Goal: Transaction & Acquisition: Subscribe to service/newsletter

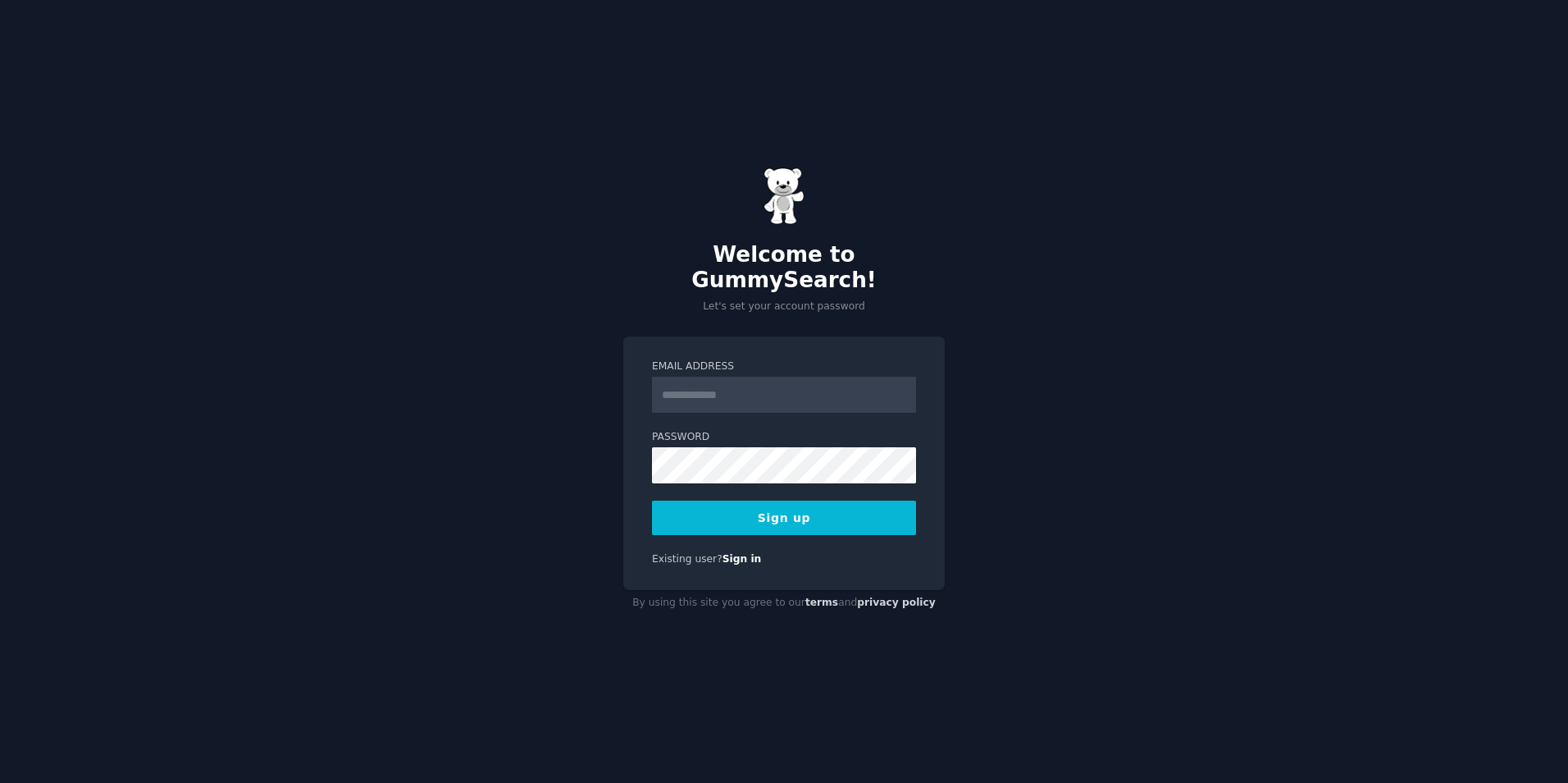
drag, startPoint x: 0, startPoint y: 0, endPoint x: 817, endPoint y: 377, distance: 899.8
click at [817, 377] on input "Email Address" at bounding box center [784, 394] width 264 height 36
type input "**********"
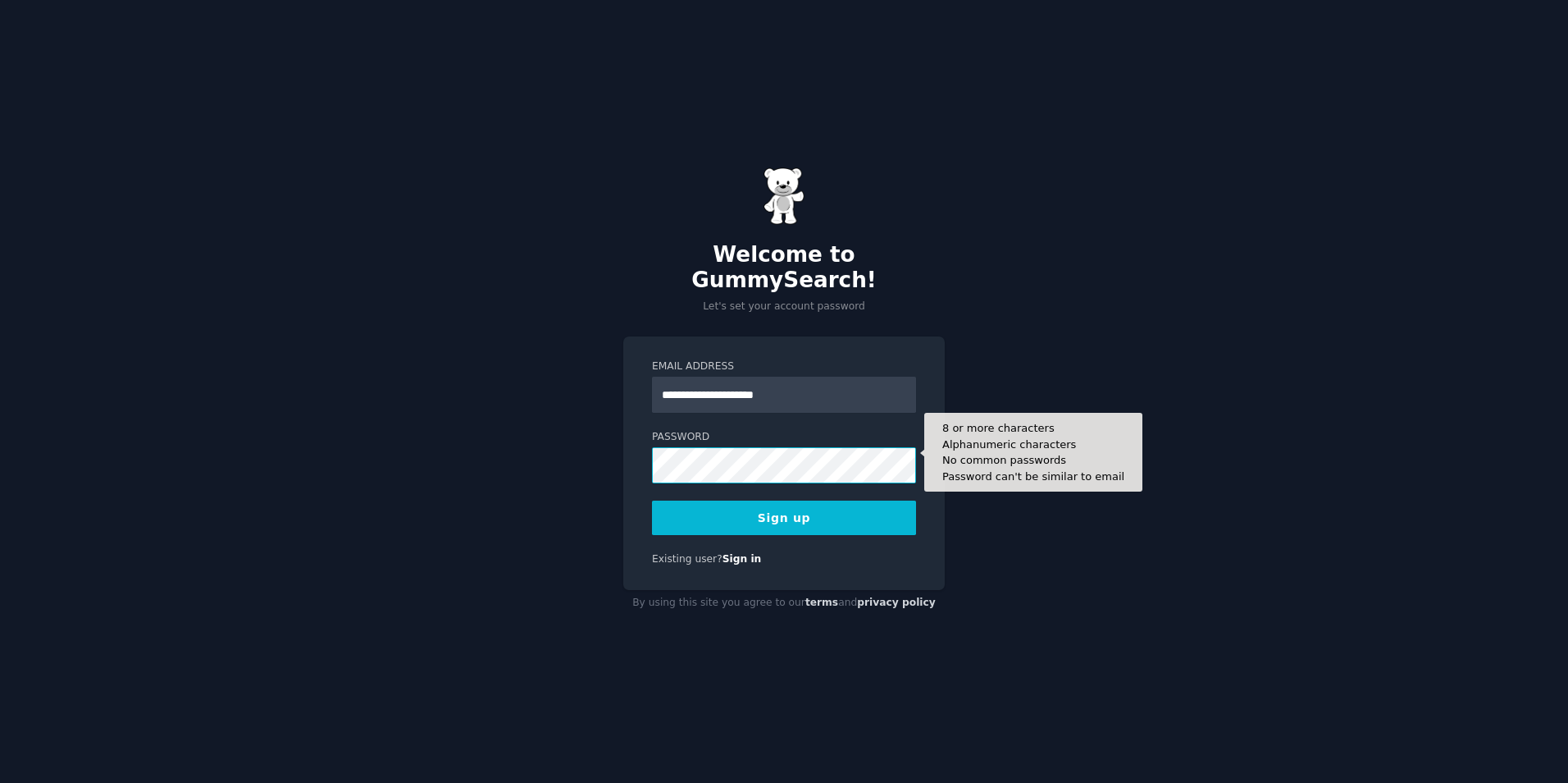
click at [652, 500] on button "Sign up" at bounding box center [784, 517] width 264 height 34
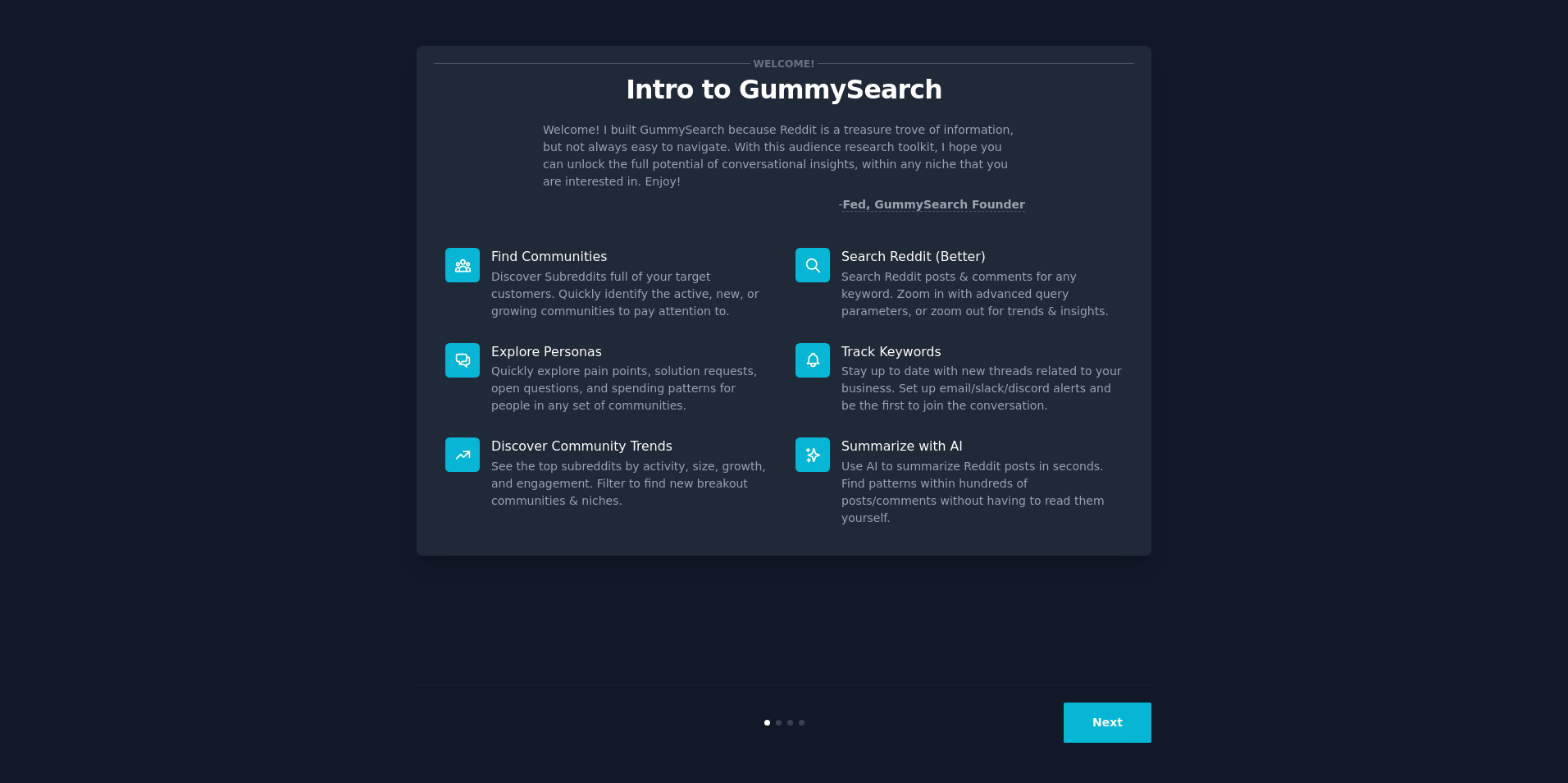
click at [1106, 724] on button "Next" at bounding box center [1107, 722] width 87 height 40
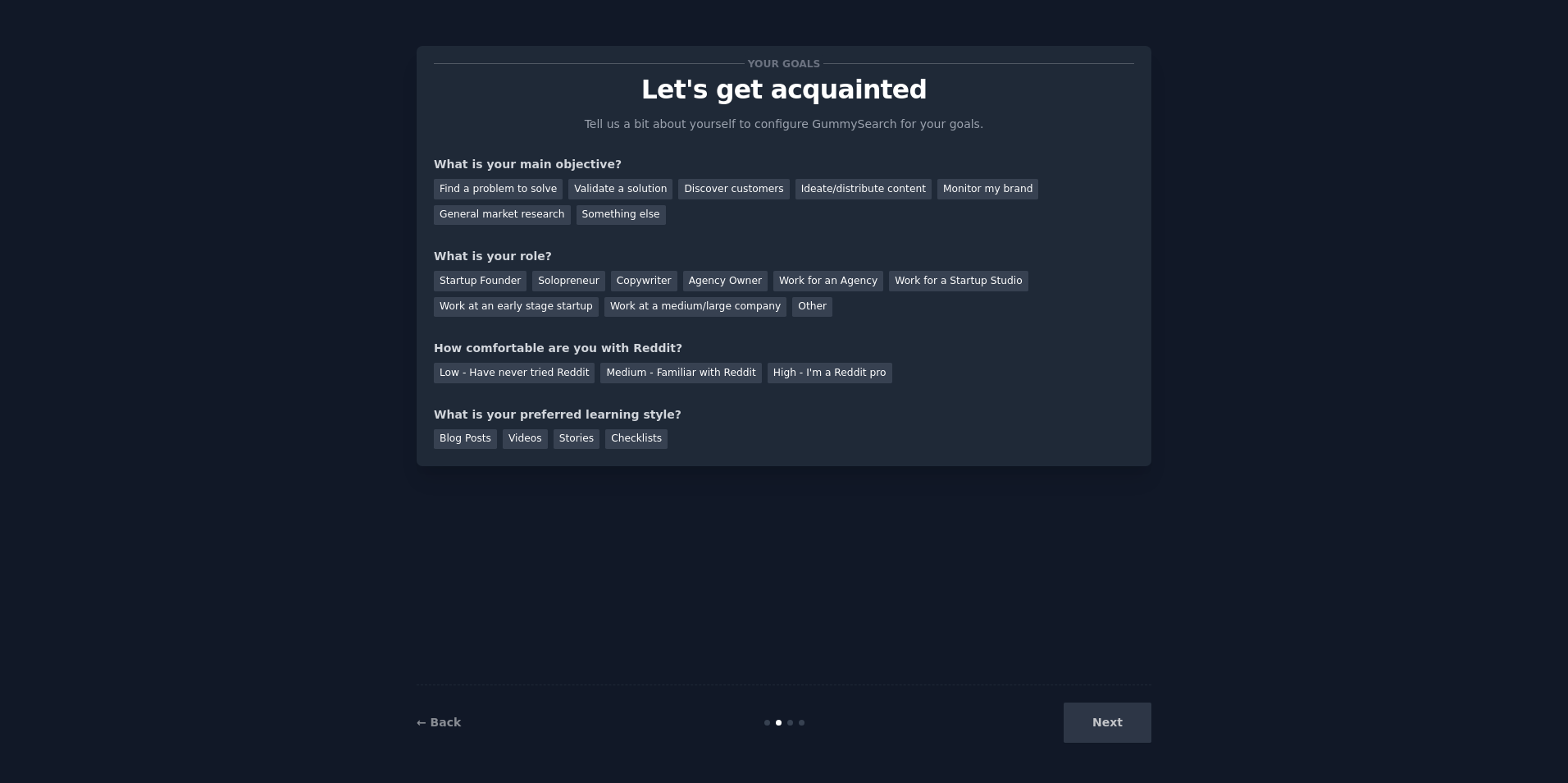
click at [971, 592] on div "Your goals Let's get acquainted Tell us a bit about yourself to configure Gummy…" at bounding box center [784, 391] width 734 height 737
click at [826, 194] on div "Ideate/distribute content" at bounding box center [863, 188] width 136 height 21
click at [937, 190] on div "Monitor my brand" at bounding box center [987, 188] width 101 height 21
click at [1107, 719] on div "Next" at bounding box center [1029, 722] width 245 height 40
click at [571, 205] on div "General market research" at bounding box center [502, 215] width 137 height 21
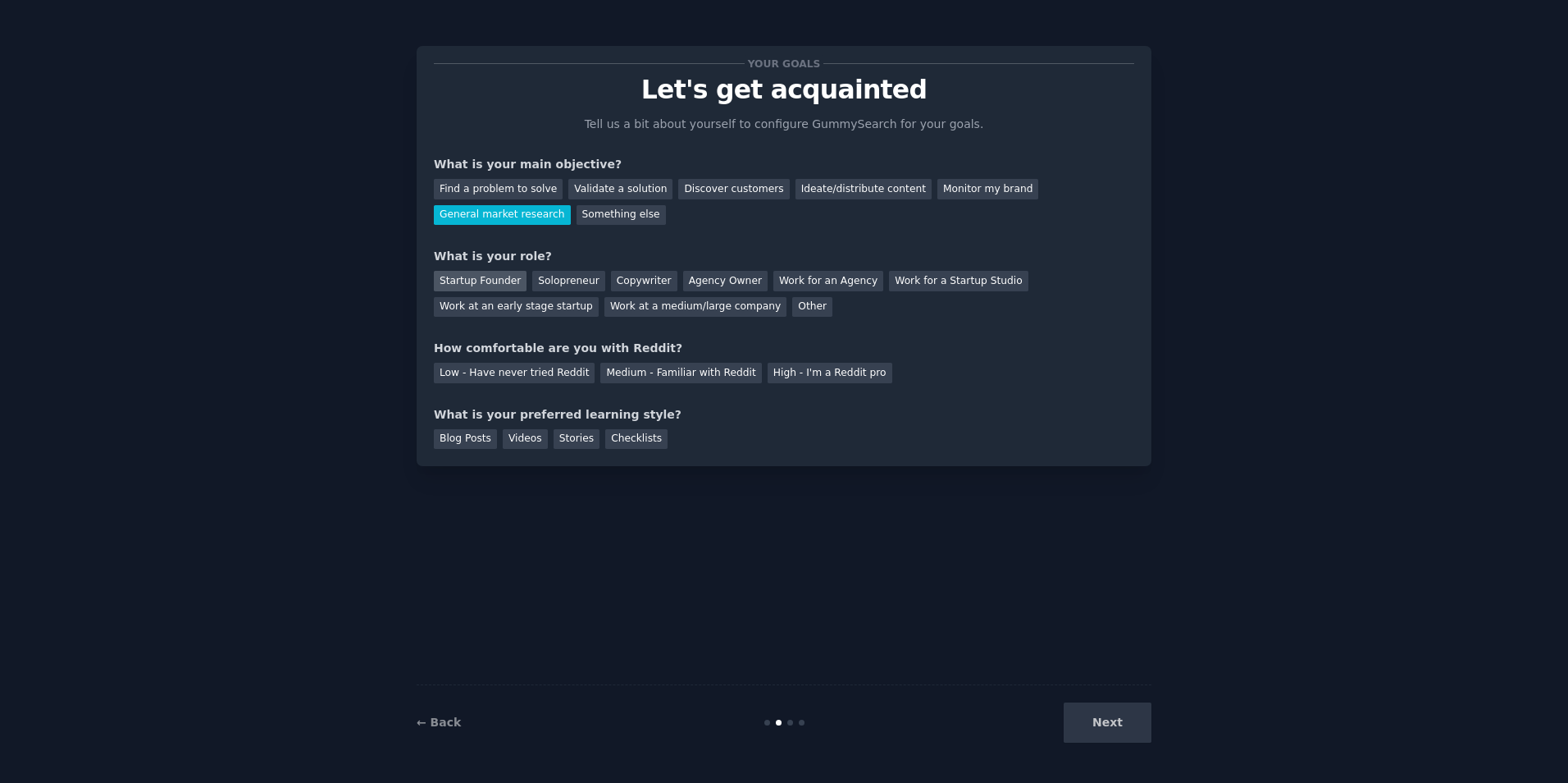
click at [469, 282] on div "Startup Founder" at bounding box center [480, 281] width 92 height 21
click at [494, 380] on div "Low - Have never tried Reddit" at bounding box center [514, 373] width 161 height 21
click at [555, 444] on div "Stories" at bounding box center [576, 439] width 46 height 21
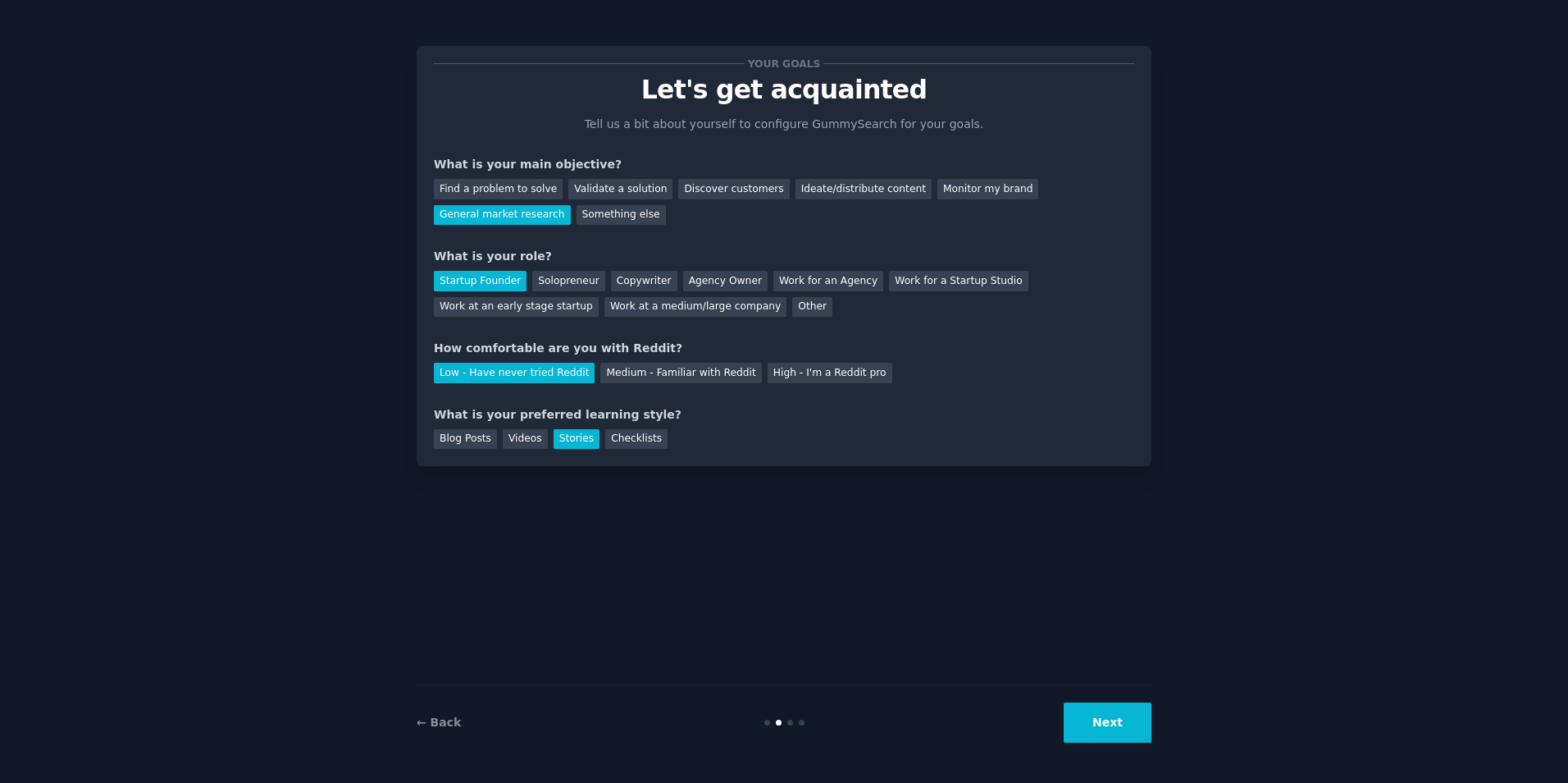
click at [1124, 719] on button "Next" at bounding box center [1107, 722] width 87 height 40
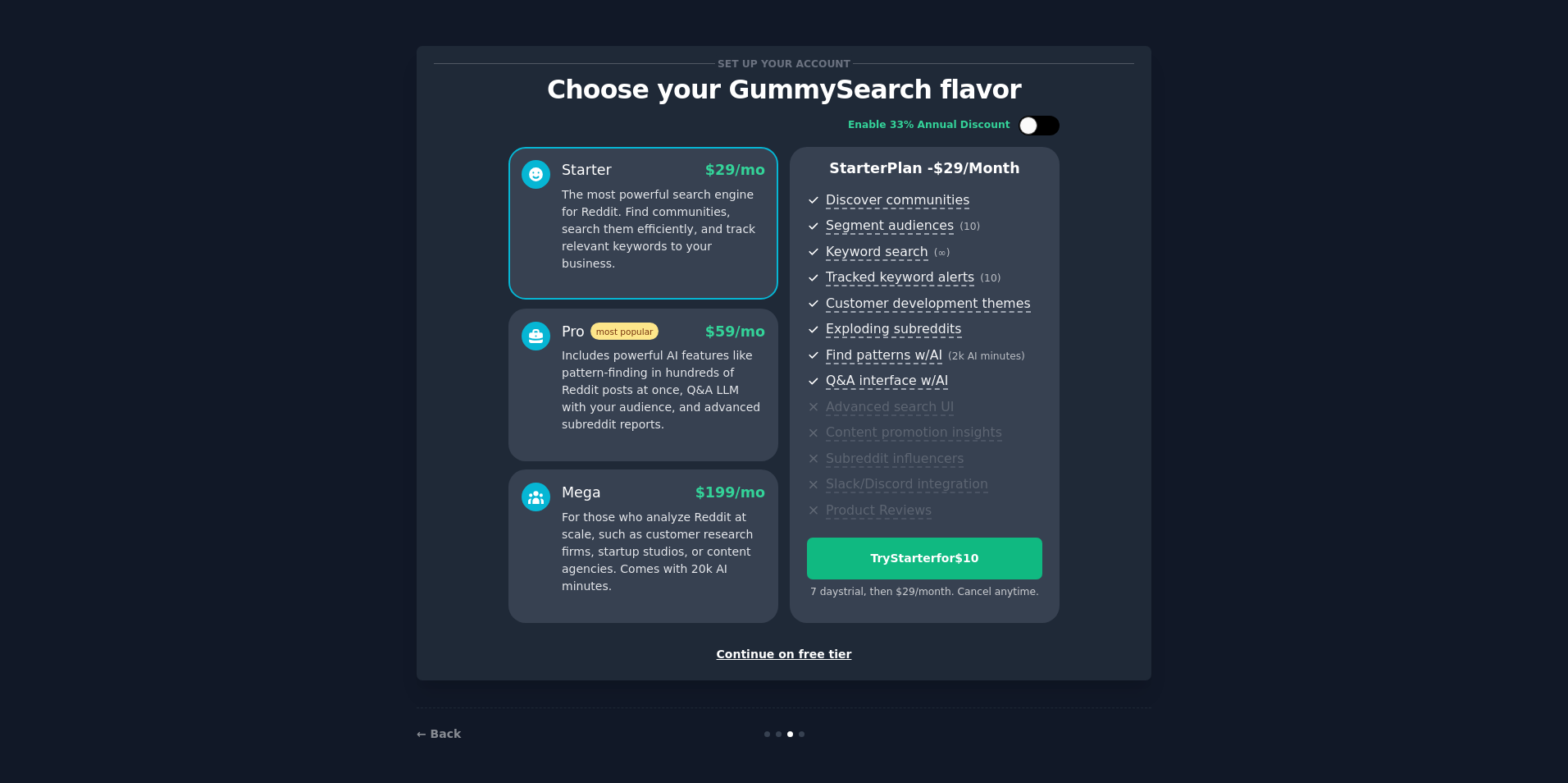
click at [1037, 132] on div at bounding box center [1039, 126] width 41 height 20
click at [1046, 124] on div at bounding box center [1049, 126] width 18 height 18
checkbox input "false"
click at [788, 652] on div "Continue on free tier" at bounding box center [784, 654] width 700 height 18
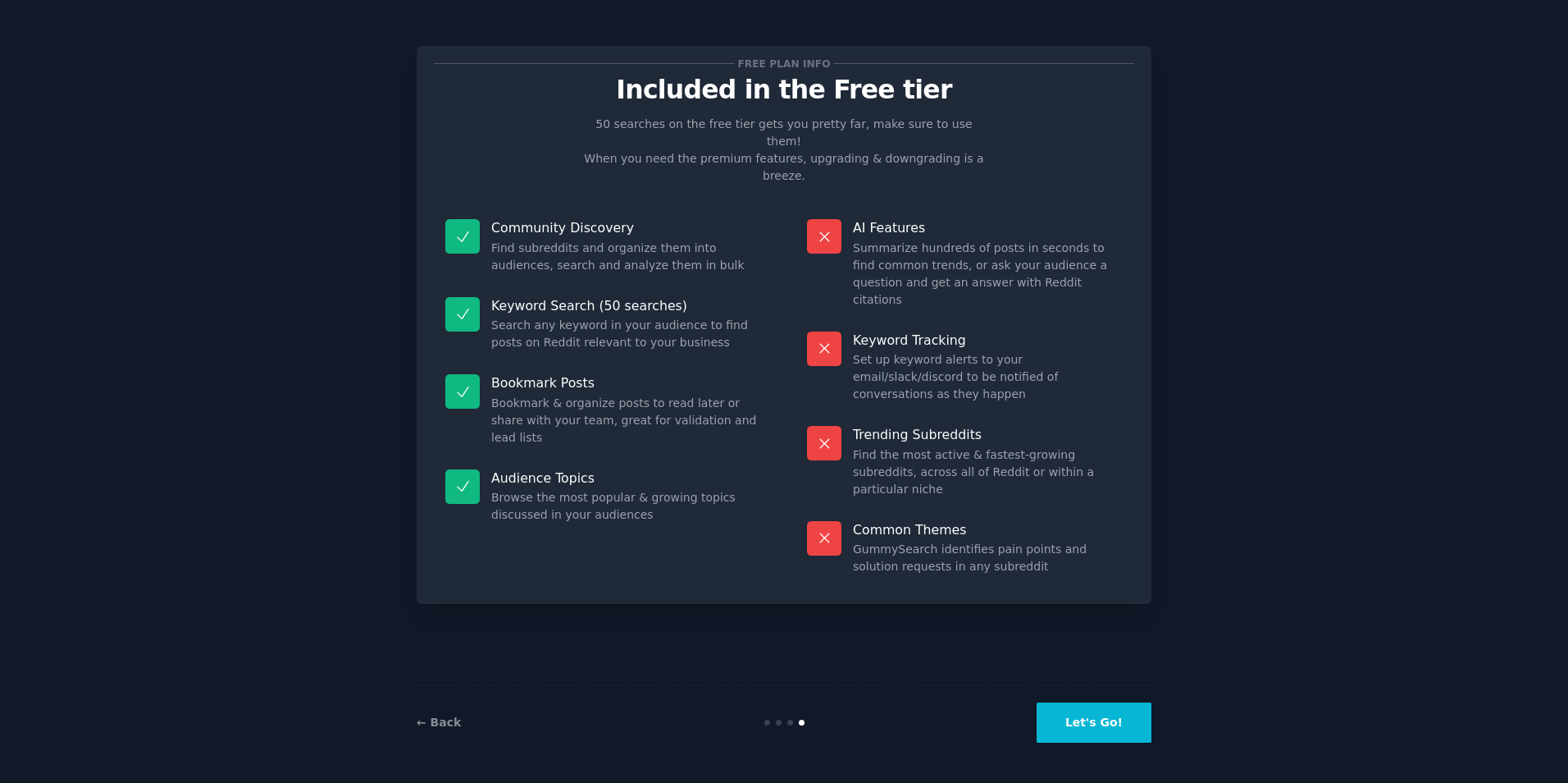
click at [1066, 718] on button "Let's Go!" at bounding box center [1093, 722] width 115 height 40
